Goal: Navigation & Orientation: Find specific page/section

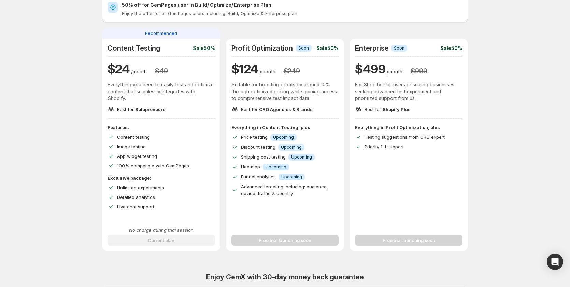
scroll to position [68, 0]
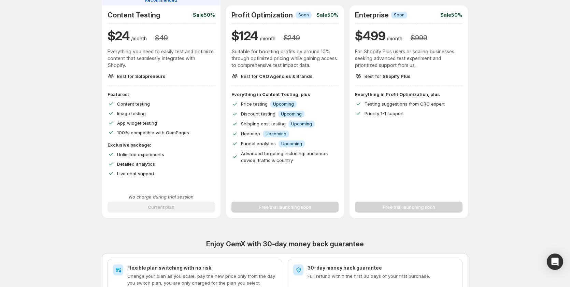
click at [173, 207] on div "No charge during trial session Current plan" at bounding box center [160, 202] width 107 height 19
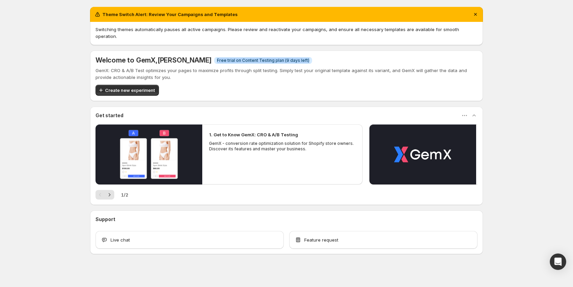
drag, startPoint x: 203, startPoint y: 52, endPoint x: 317, endPoint y: 52, distance: 113.6
click at [317, 56] on div "Welcome to GemX , [PERSON_NAME] Info Free trial on Content Testing plan (9 days…" at bounding box center [287, 60] width 382 height 8
click at [319, 56] on div "Welcome to GemX , [PERSON_NAME] Info Free trial on Content Testing plan (9 days…" at bounding box center [287, 60] width 382 height 8
click at [287, 57] on span "Info Free trial on Content Testing plan (9 days left)" at bounding box center [263, 60] width 98 height 7
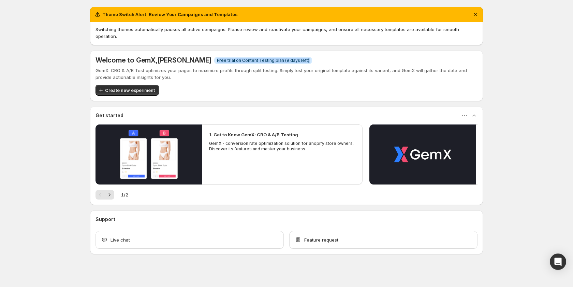
click at [287, 57] on span "Info Free trial on Content Testing plan (9 days left)" at bounding box center [263, 60] width 98 height 7
click at [317, 50] on div "Welcome to GemX , [PERSON_NAME] Info Free trial on Content Testing plan (9 days…" at bounding box center [286, 75] width 393 height 50
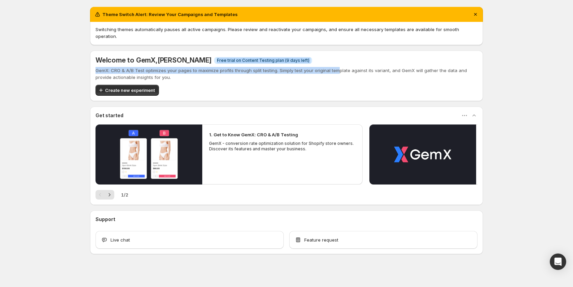
drag, startPoint x: 204, startPoint y: 52, endPoint x: 336, endPoint y: 60, distance: 132.7
click at [336, 60] on div "Welcome to GemX , [PERSON_NAME] Info Free trial on Content Testing plan (9 days…" at bounding box center [287, 76] width 382 height 40
click at [350, 56] on div "Welcome to GemX , [PERSON_NAME] Info Free trial on Content Testing plan (9 days…" at bounding box center [287, 60] width 382 height 8
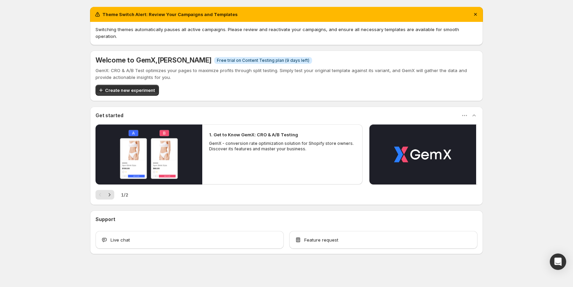
click at [277, 58] on span "Free trial on Content Testing plan (9 days left)" at bounding box center [263, 60] width 92 height 5
click at [346, 50] on div "Welcome to GemX , [PERSON_NAME] Info Free trial on Content Testing plan (9 days…" at bounding box center [286, 75] width 393 height 50
click at [233, 58] on span "Free trial on Content Testing plan (9 days left)" at bounding box center [263, 60] width 92 height 5
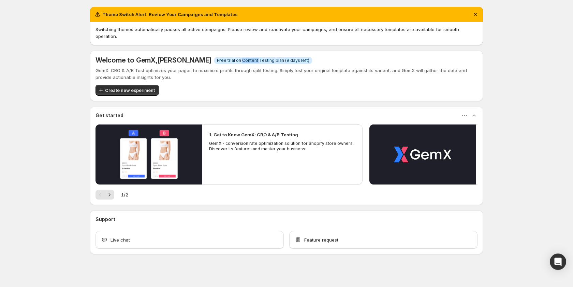
click at [233, 58] on span "Free trial on Content Testing plan (9 days left)" at bounding box center [263, 60] width 92 height 5
drag, startPoint x: 488, startPoint y: 78, endPoint x: 475, endPoint y: 44, distance: 36.2
click at [487, 78] on div "Theme Switch Alert: Review Your Campaigns and Templates Switching themes automa…" at bounding box center [286, 145] width 409 height 291
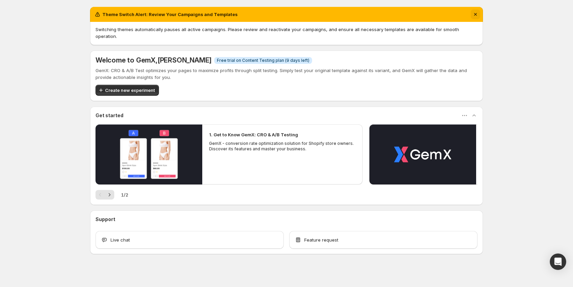
click at [478, 15] on icon "Dismiss notification" at bounding box center [475, 14] width 7 height 7
